Goal: Communication & Community: Answer question/provide support

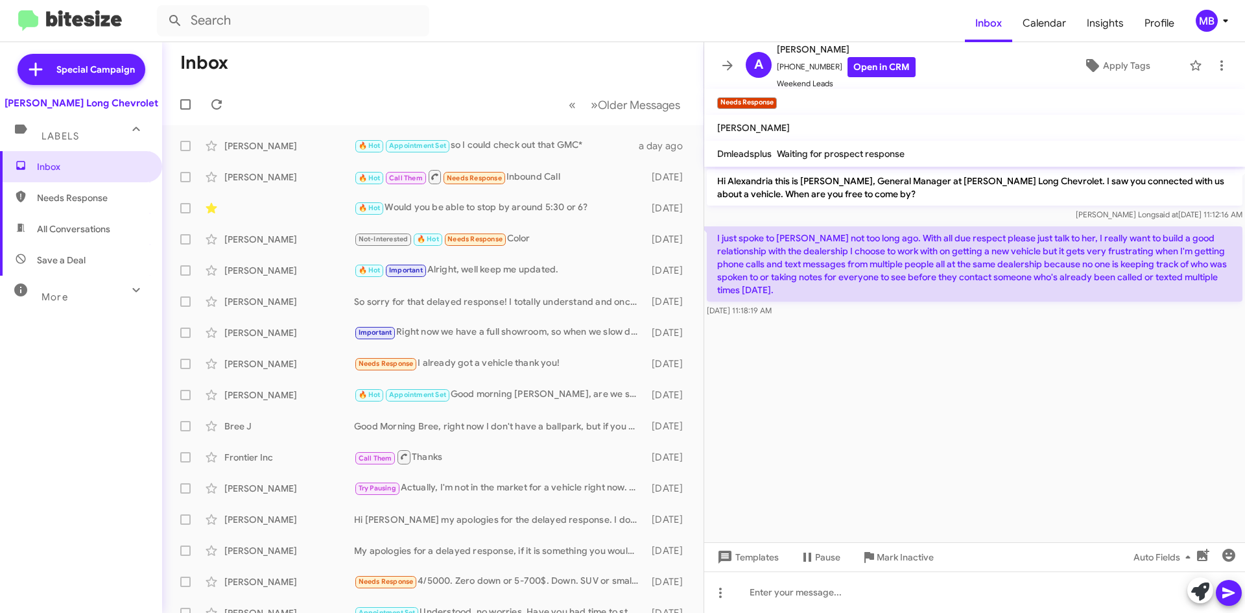
click at [217, 91] on mat-toolbar-row "« Previous » Next Older Messages" at bounding box center [433, 105] width 542 height 42
click at [218, 101] on icon at bounding box center [217, 105] width 16 height 16
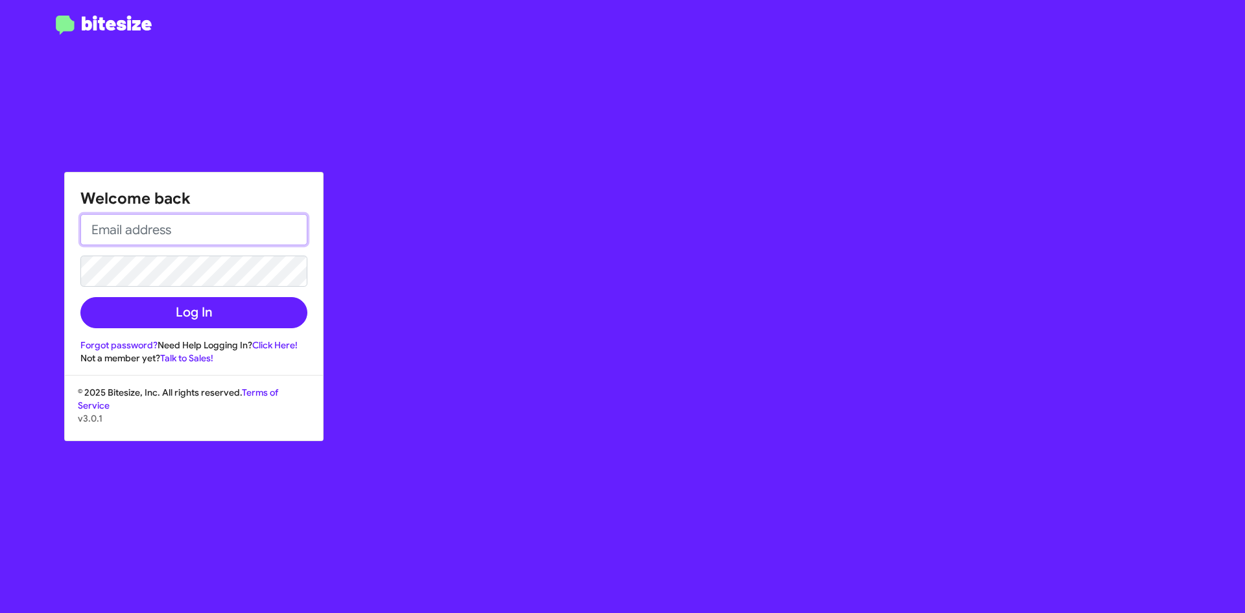
type input "[EMAIL_ADDRESS][DOMAIN_NAME]"
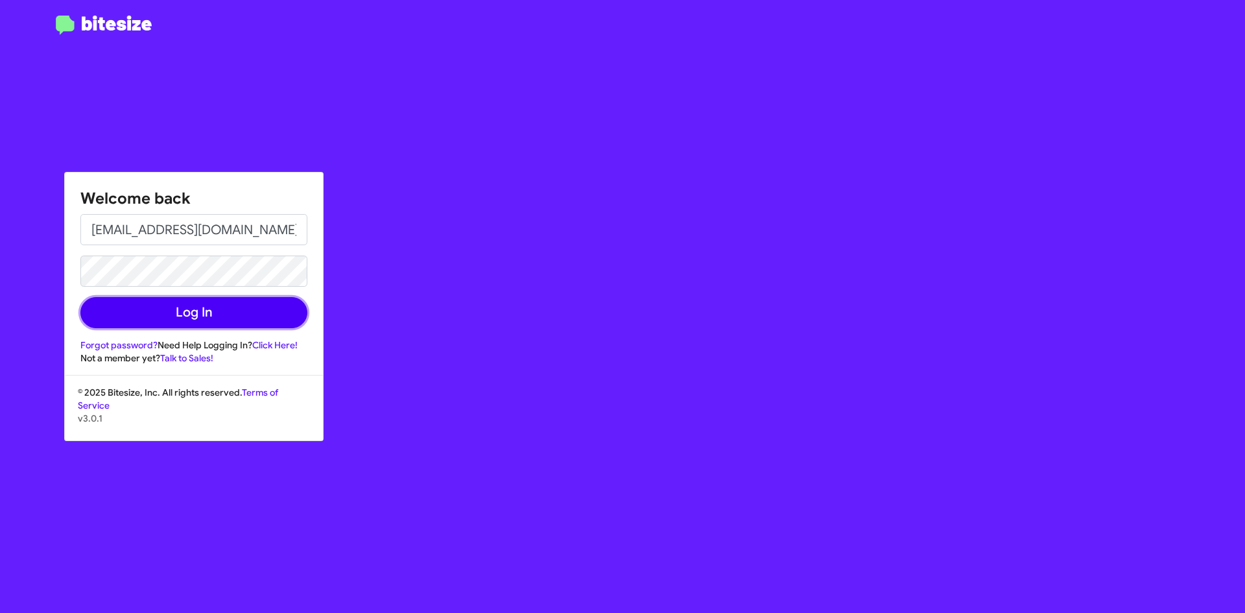
click at [231, 314] on button "Log In" at bounding box center [193, 312] width 227 height 31
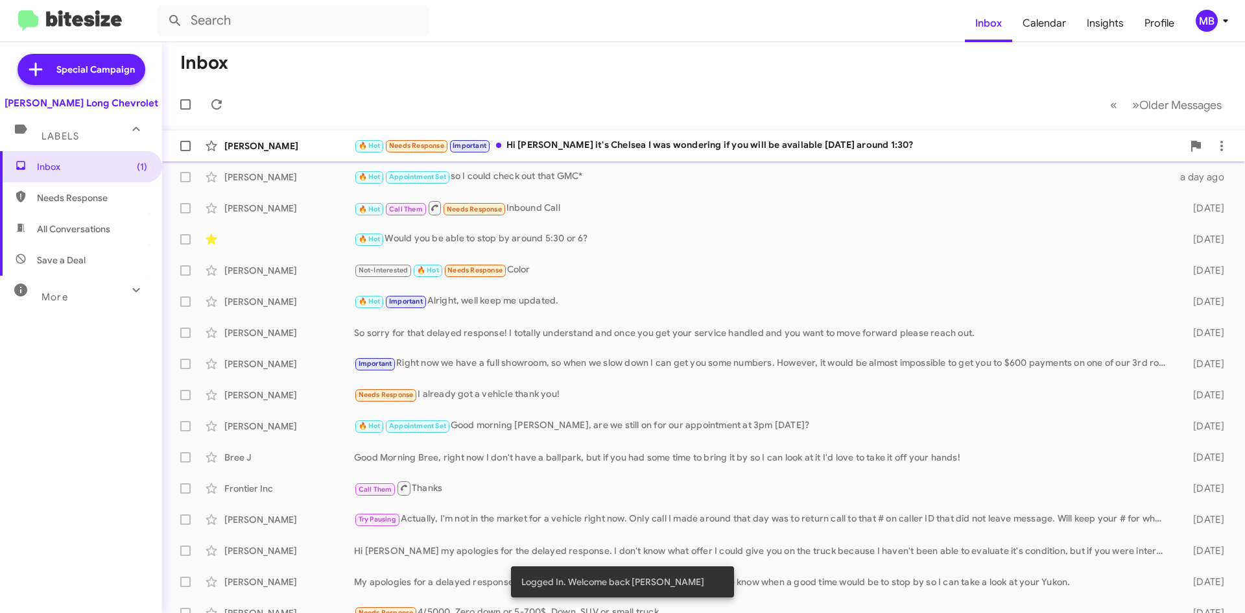
click at [808, 146] on div "🔥 Hot Needs Response Important Hi [PERSON_NAME] it's [PERSON_NAME] I was wonder…" at bounding box center [768, 145] width 829 height 15
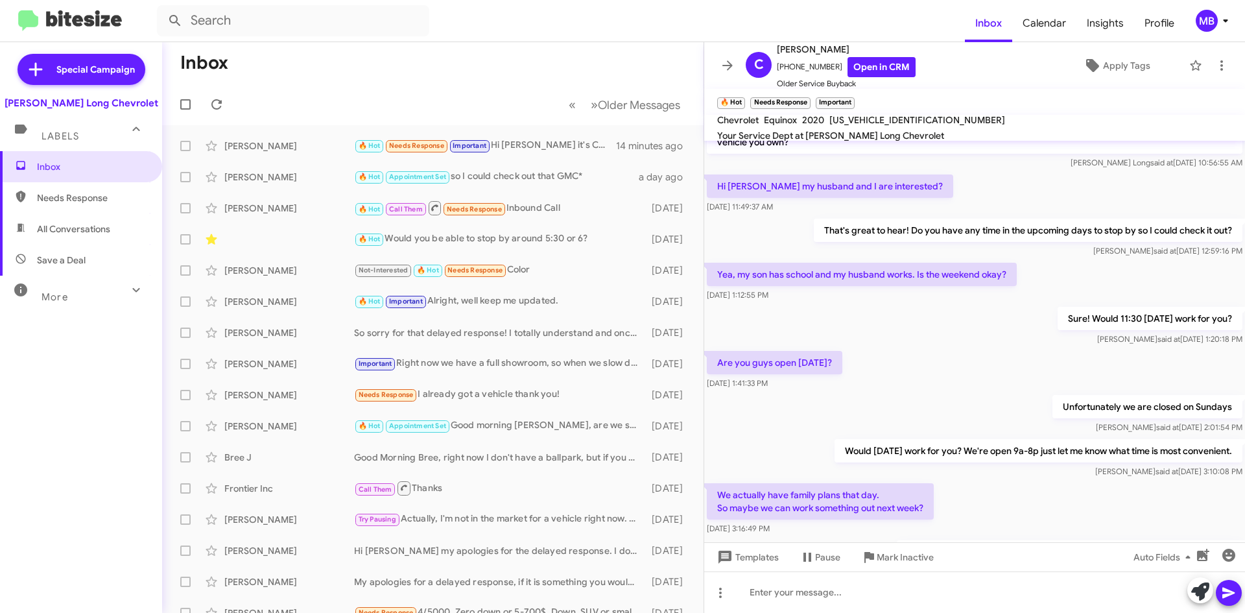
scroll to position [197, 0]
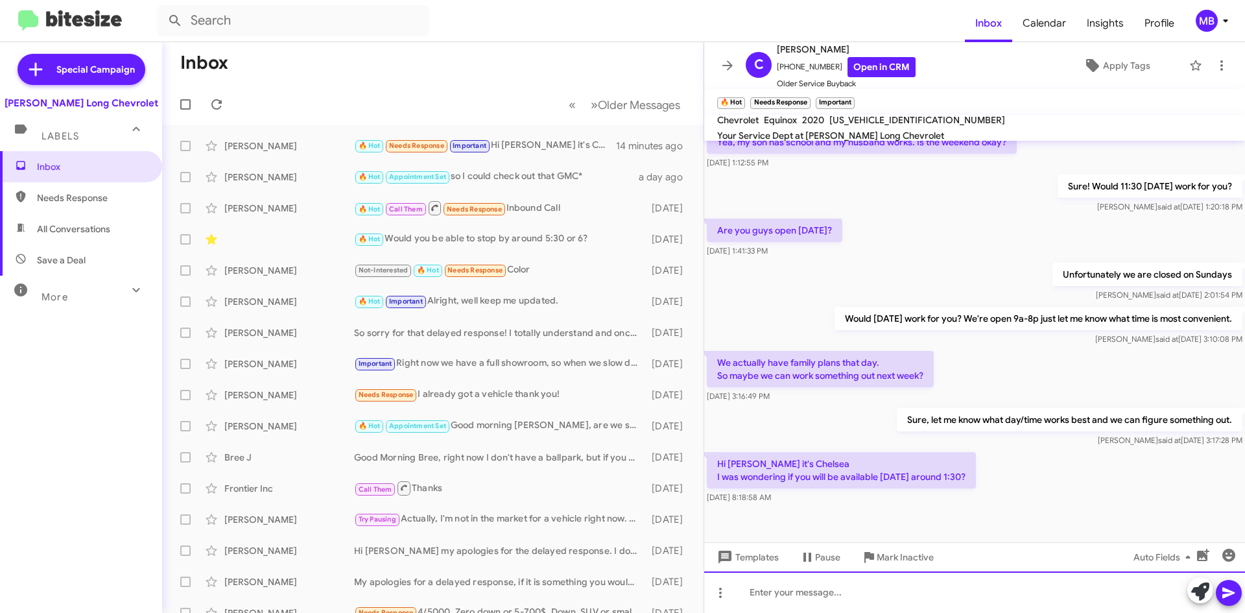
click at [1033, 599] on div at bounding box center [974, 592] width 541 height 42
click at [763, 595] on div "Yes! Are you just trying to sell your Equinox outright or replace it?" at bounding box center [974, 592] width 541 height 42
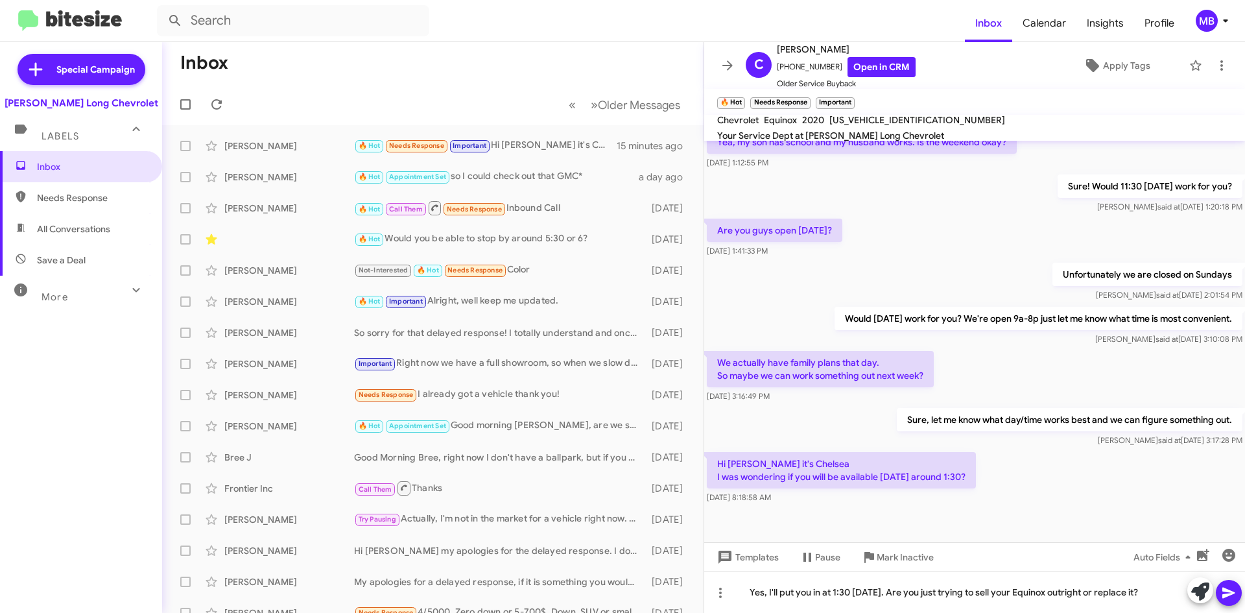
click at [1229, 598] on icon at bounding box center [1229, 593] width 16 height 16
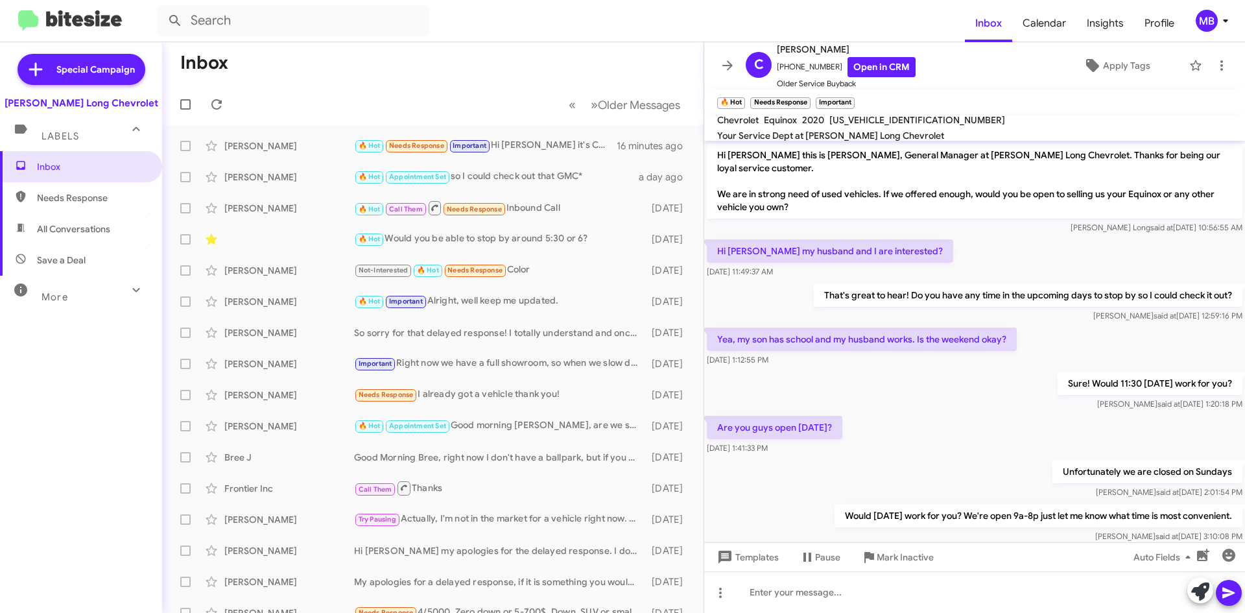
scroll to position [245, 0]
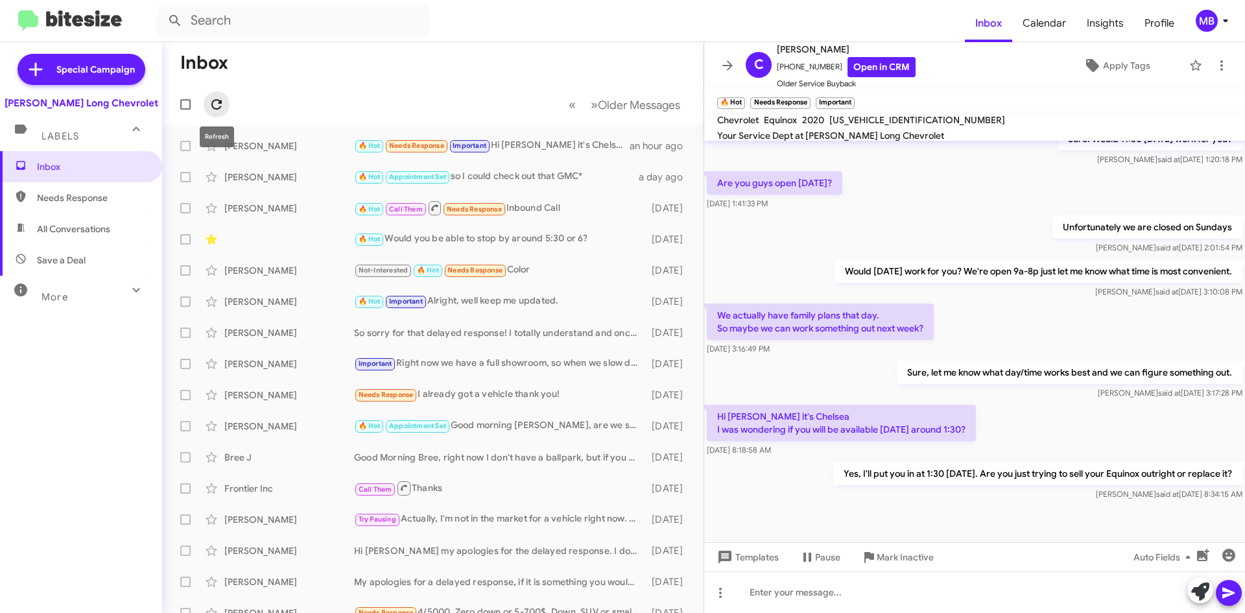
click at [212, 106] on icon at bounding box center [216, 104] width 10 height 10
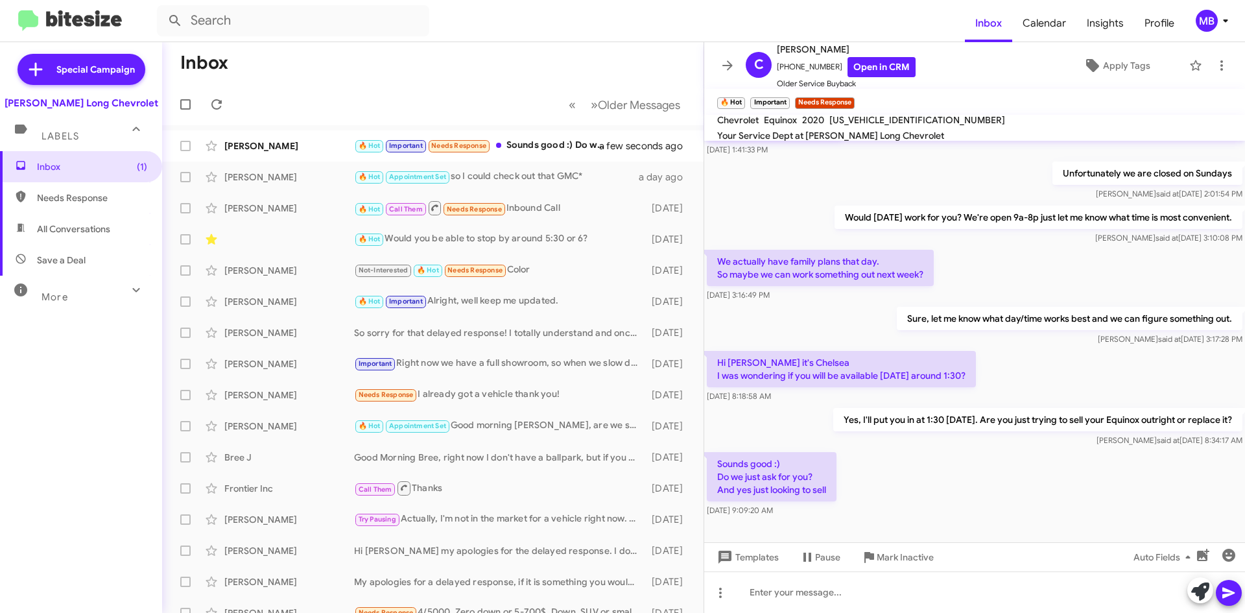
scroll to position [318, 0]
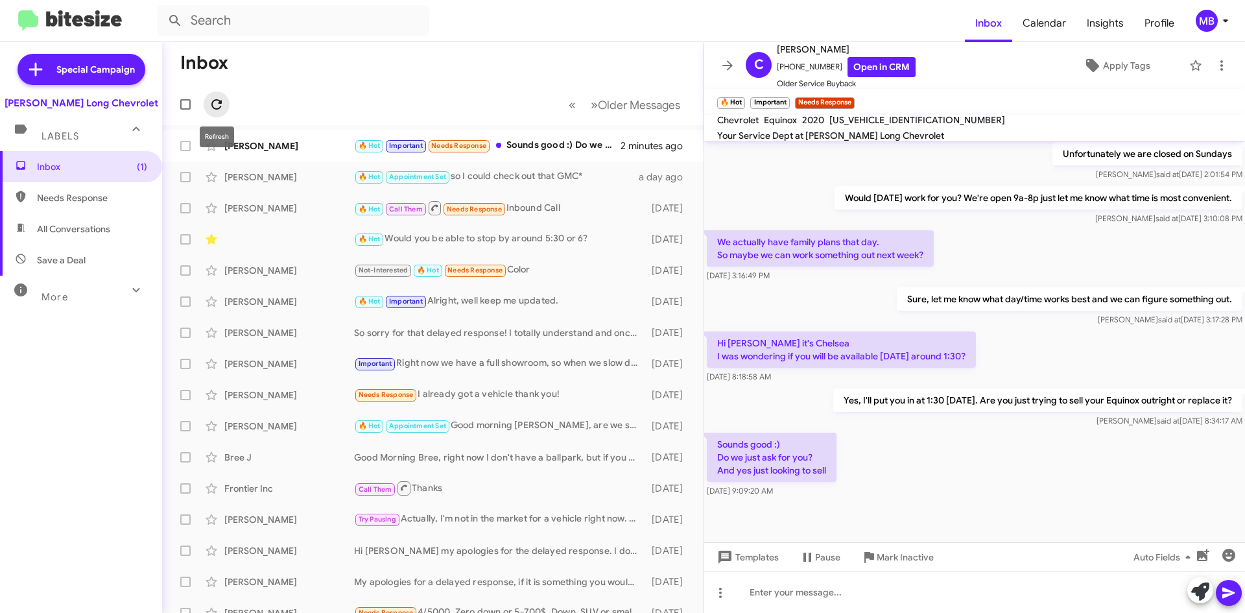
click at [217, 103] on icon at bounding box center [217, 105] width 16 height 16
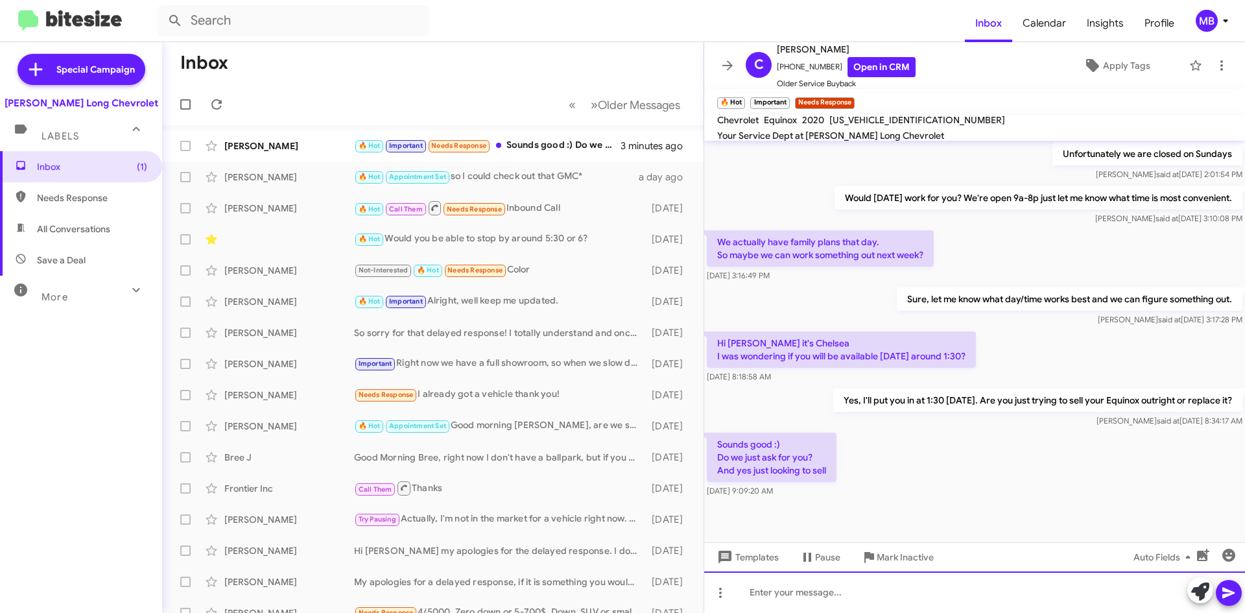
click at [875, 590] on div at bounding box center [974, 592] width 541 height 42
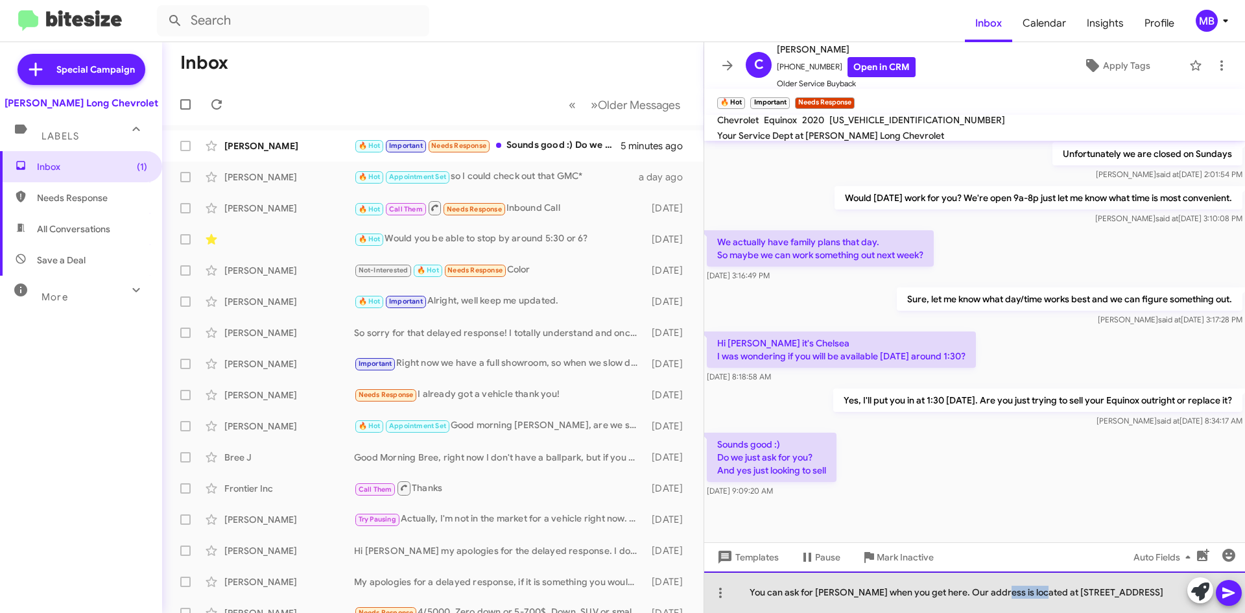
drag, startPoint x: 1028, startPoint y: 593, endPoint x: 988, endPoint y: 590, distance: 40.3
click at [988, 590] on div "You can ask for [PERSON_NAME] when you get here. Our address is located at [STR…" at bounding box center [974, 592] width 541 height 42
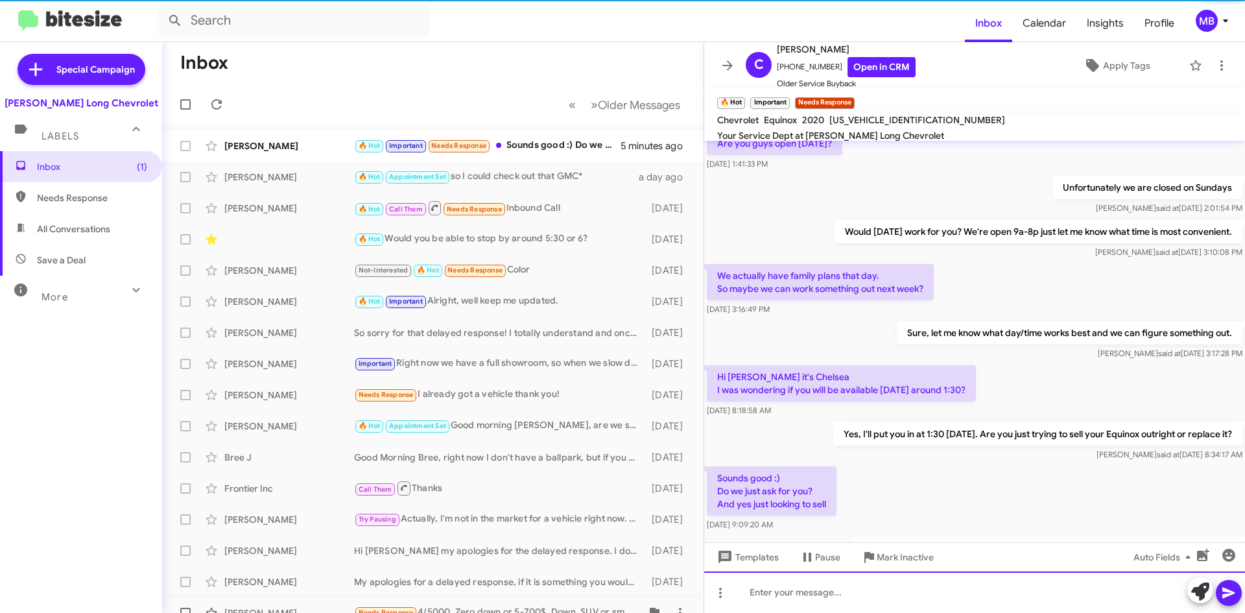
scroll to position [365, 0]
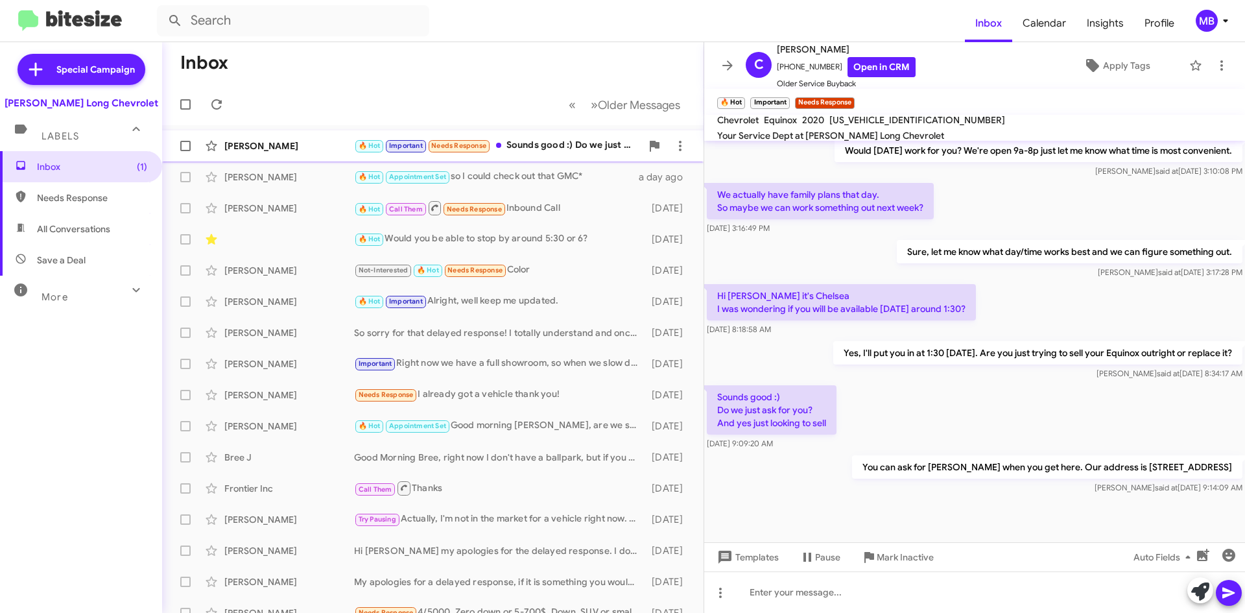
click at [519, 153] on div "🔥 Hot Important Needs Response Sounds good :) Do we just ask for you? And yes j…" at bounding box center [497, 145] width 287 height 15
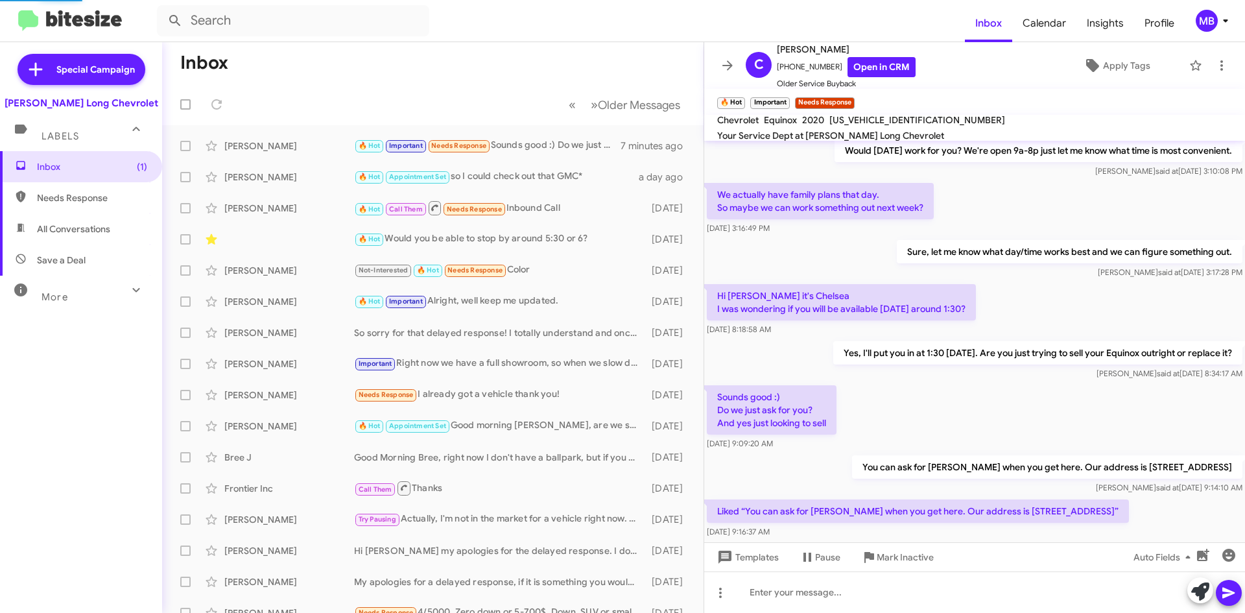
scroll to position [0, 0]
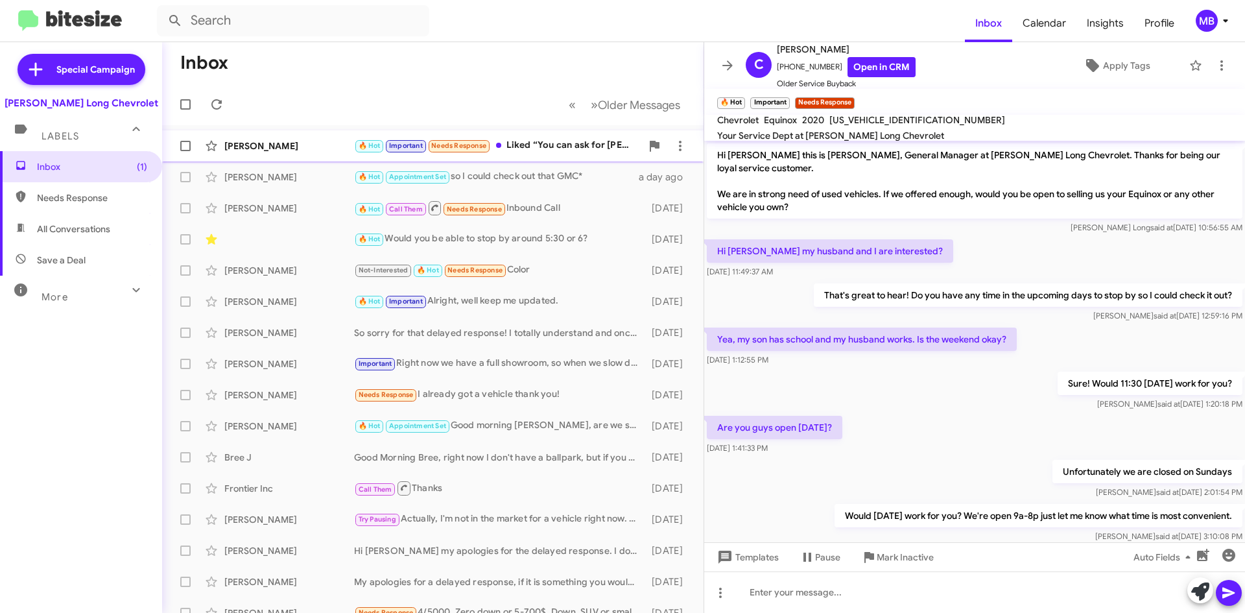
click at [580, 143] on div "🔥 Hot Important Needs Response Liked “You can ask for [PERSON_NAME] when you ge…" at bounding box center [497, 145] width 287 height 15
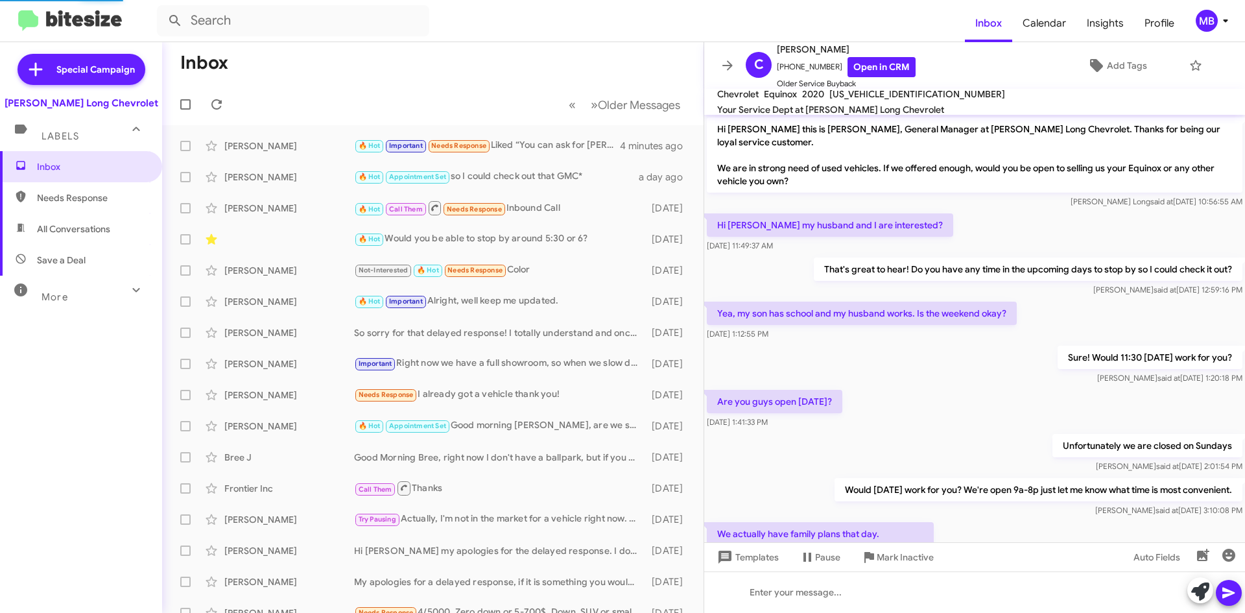
scroll to position [387, 0]
